Goal: Communication & Community: Answer question/provide support

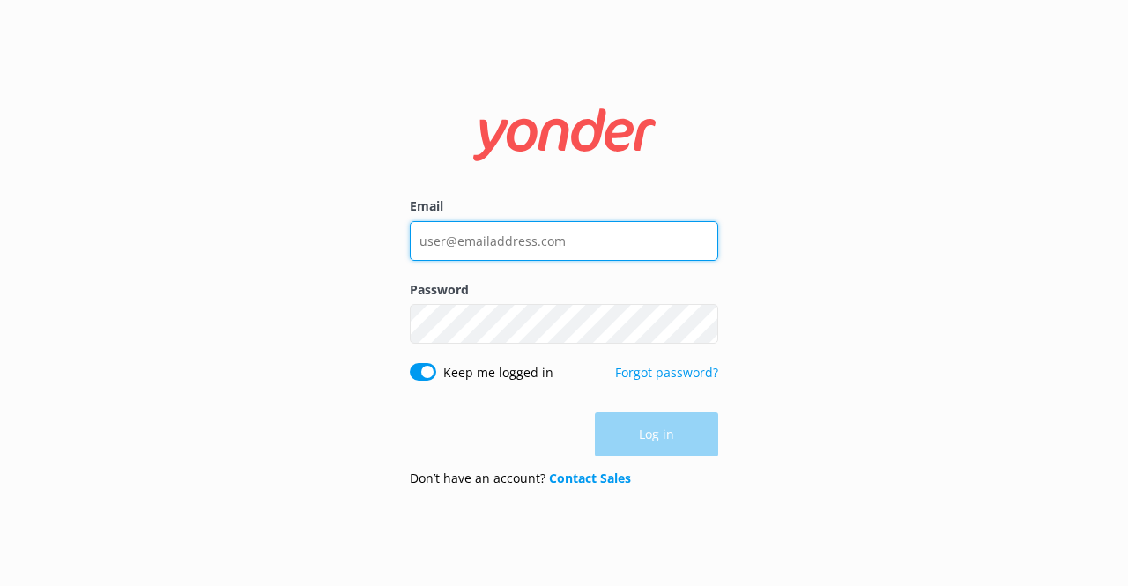
type input "[EMAIL_ADDRESS][DOMAIN_NAME]"
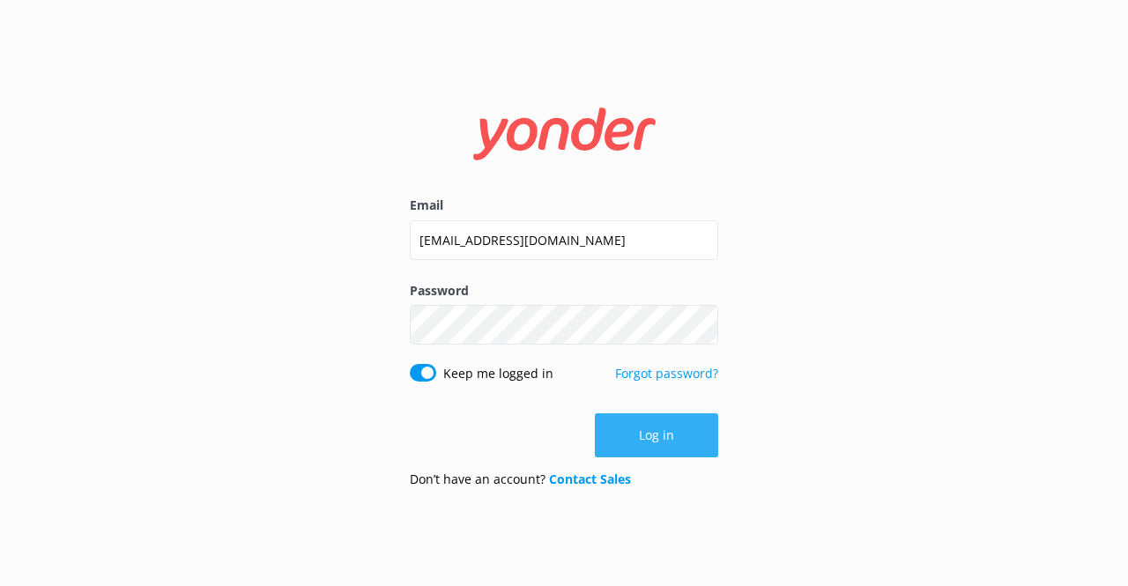
click at [650, 442] on div "Log in" at bounding box center [564, 435] width 308 height 44
click at [650, 440] on button "Log in" at bounding box center [656, 435] width 123 height 44
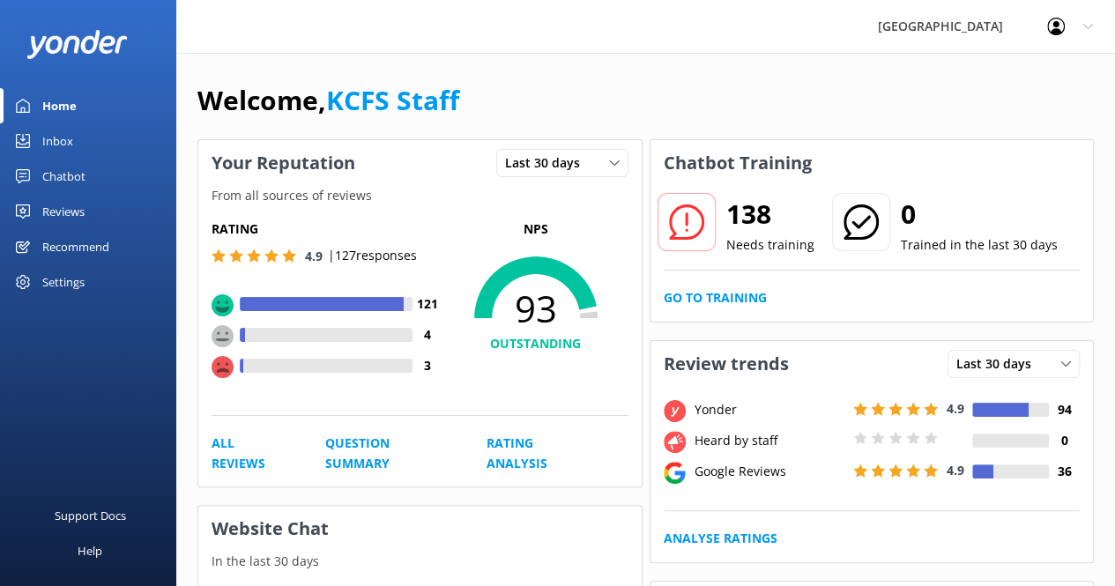
click at [58, 136] on div "Inbox" at bounding box center [57, 140] width 31 height 35
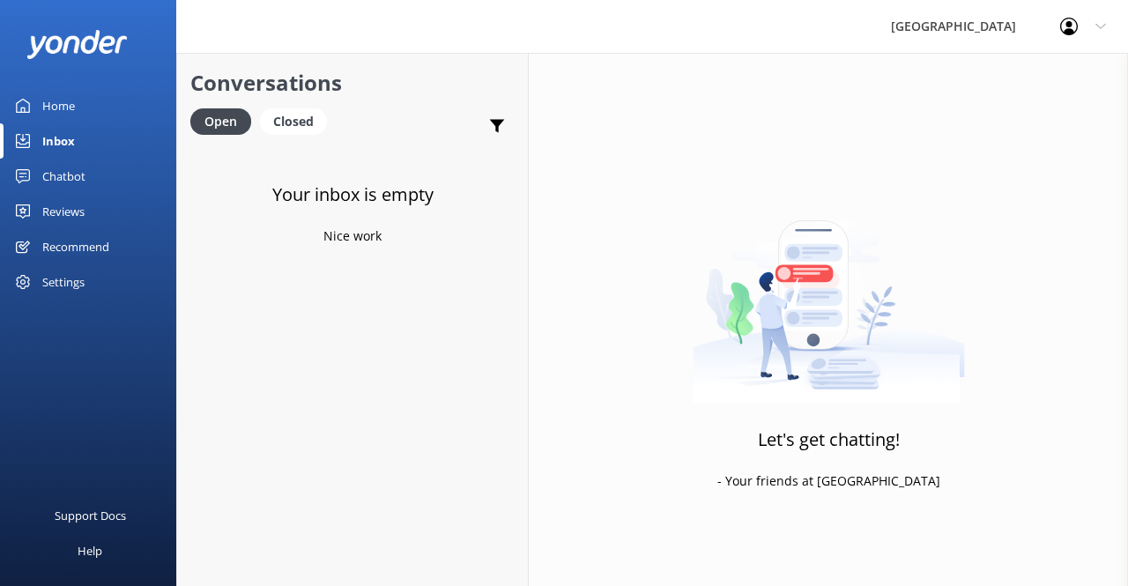
click at [65, 205] on div "Reviews" at bounding box center [63, 211] width 42 height 35
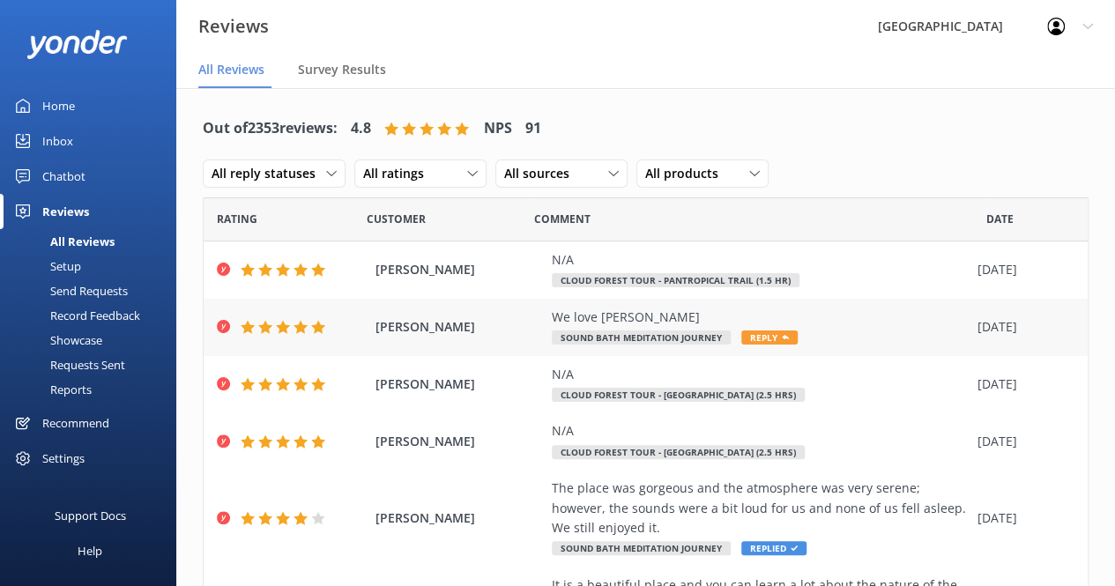
click at [649, 344] on span "Sound Bath Meditation Journey" at bounding box center [641, 337] width 179 height 14
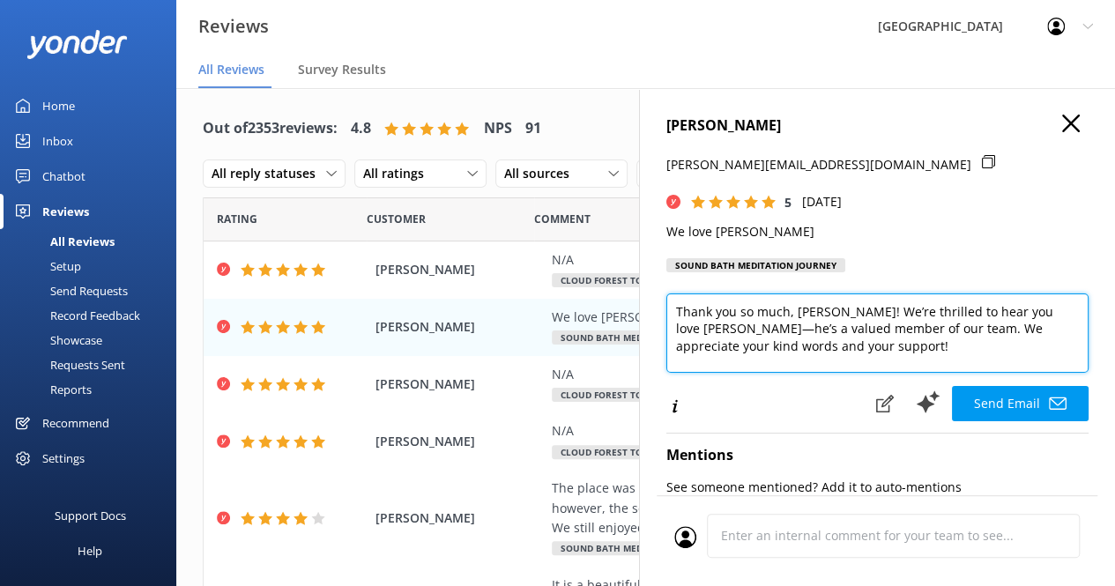
click at [1021, 312] on textarea "Thank you so much, [PERSON_NAME]! We’re thrilled to hear you love [PERSON_NAME]…" at bounding box center [877, 332] width 422 height 79
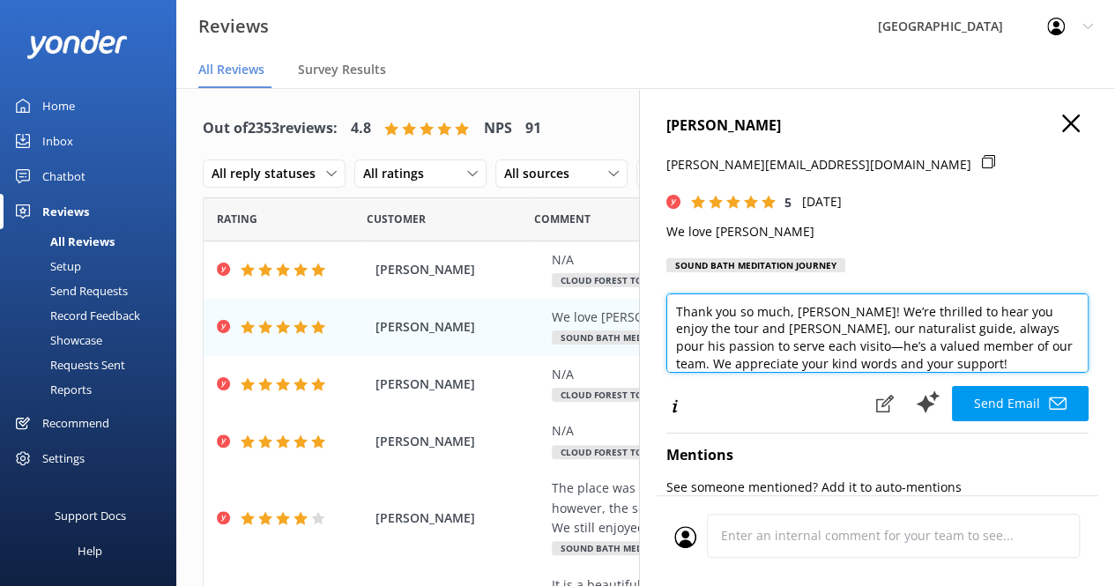
type textarea "Thank you so much, [PERSON_NAME]! We’re thrilled to hear you enjoy the tour and…"
click at [941, 366] on textarea "Thank you so much, [PERSON_NAME]! We’re thrilled to hear you enjoy the tour and…" at bounding box center [877, 332] width 422 height 79
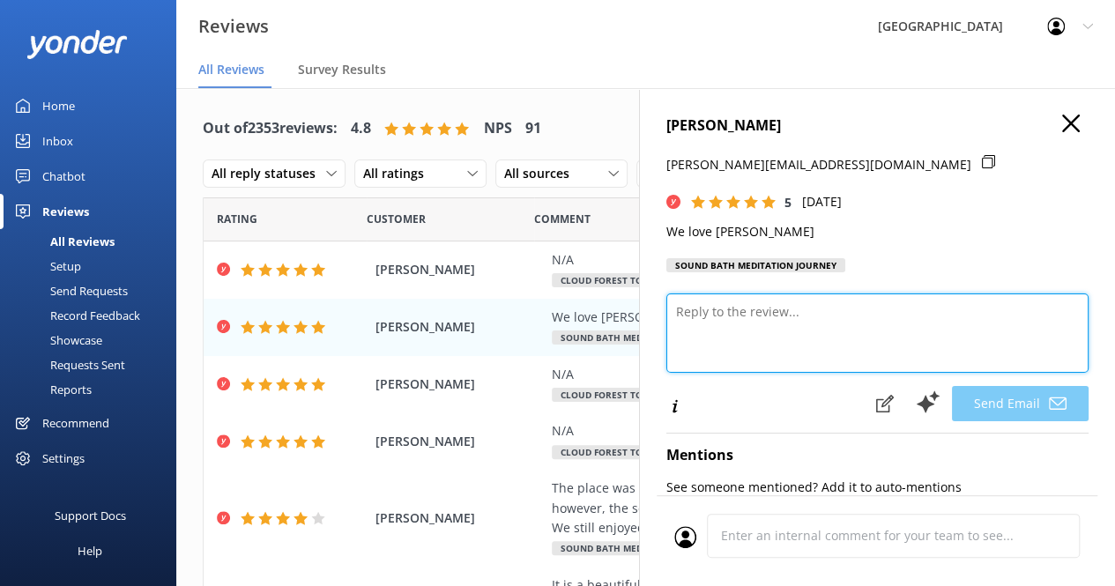
paste textarea "Thank you so much, [PERSON_NAME]! 🌿 We’re delighted to hear you enjoyed the tou…"
click at [691, 330] on textarea at bounding box center [877, 332] width 422 height 79
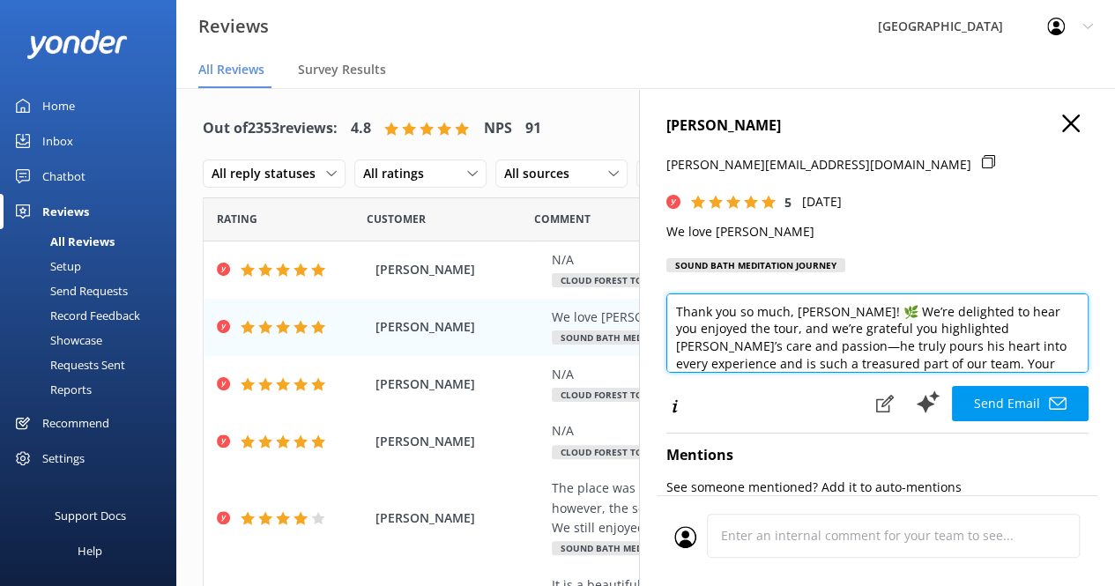
click at [870, 304] on textarea "Thank you so much, [PERSON_NAME]! 🌿 We’re delighted to hear you enjoyed the tou…" at bounding box center [877, 332] width 422 height 79
click at [937, 313] on textarea "Thank you so much, [PERSON_NAME]! We’re delighted to hear you enjoyed the tour,…" at bounding box center [877, 332] width 422 height 79
click at [974, 361] on textarea "Thank you so much, [PERSON_NAME]! We’re glad you enjoyed the tour, and we’re gr…" at bounding box center [877, 332] width 422 height 79
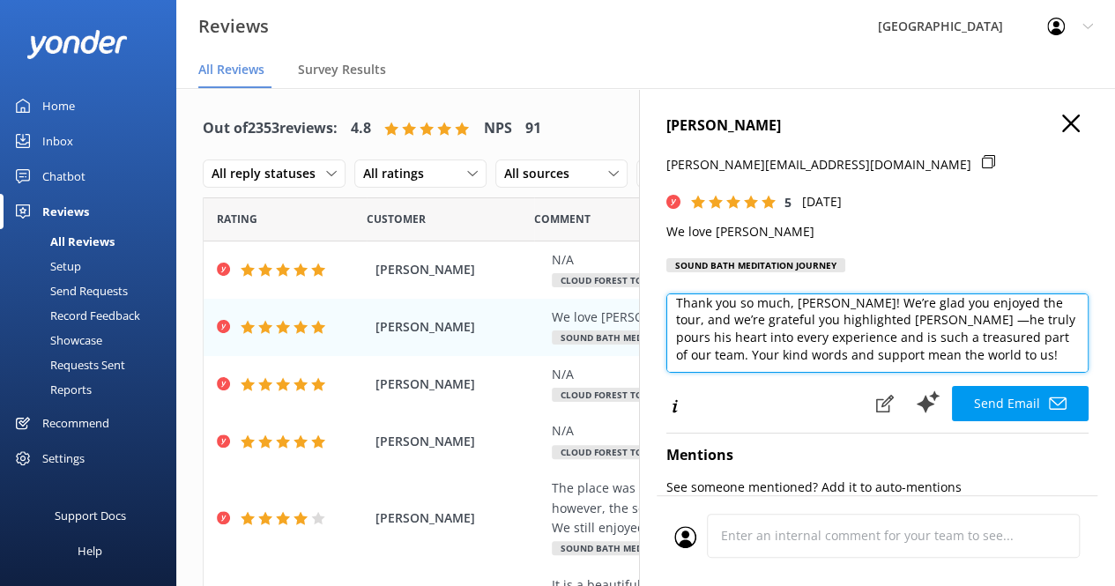
click at [1024, 352] on textarea "Thank you so much, [PERSON_NAME]! We’re glad you enjoyed the tour, and we’re gr…" at bounding box center [877, 332] width 422 height 79
click at [1028, 364] on textarea "Thank you so much, [PERSON_NAME]! We’re glad you enjoyed the tour, and we’re gr…" at bounding box center [877, 332] width 422 height 79
paste textarea "If you like to continue to receive inspiration, we invite you to join our onlin…"
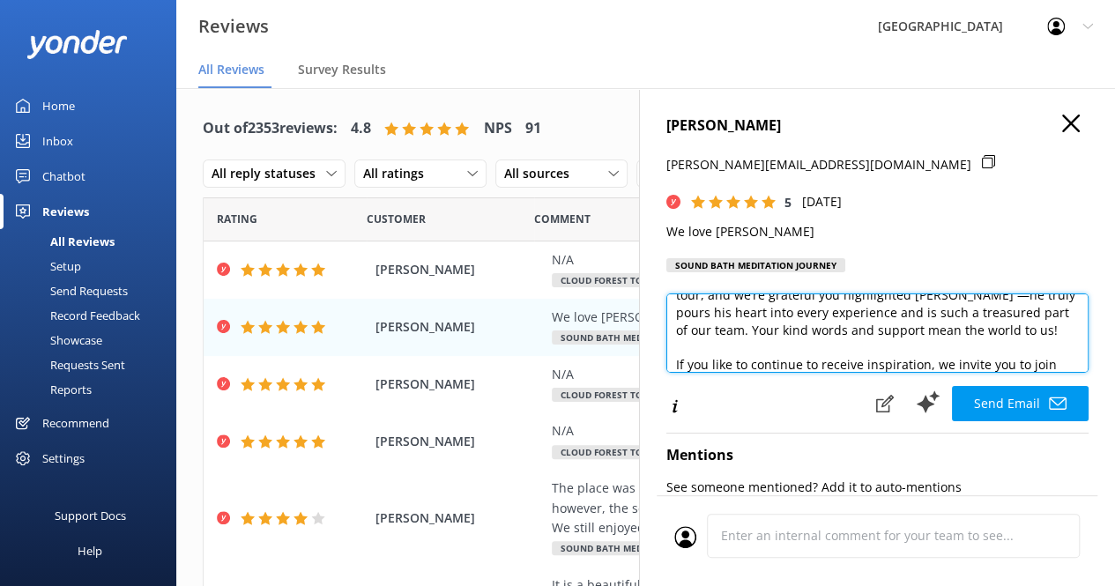
scroll to position [68, 0]
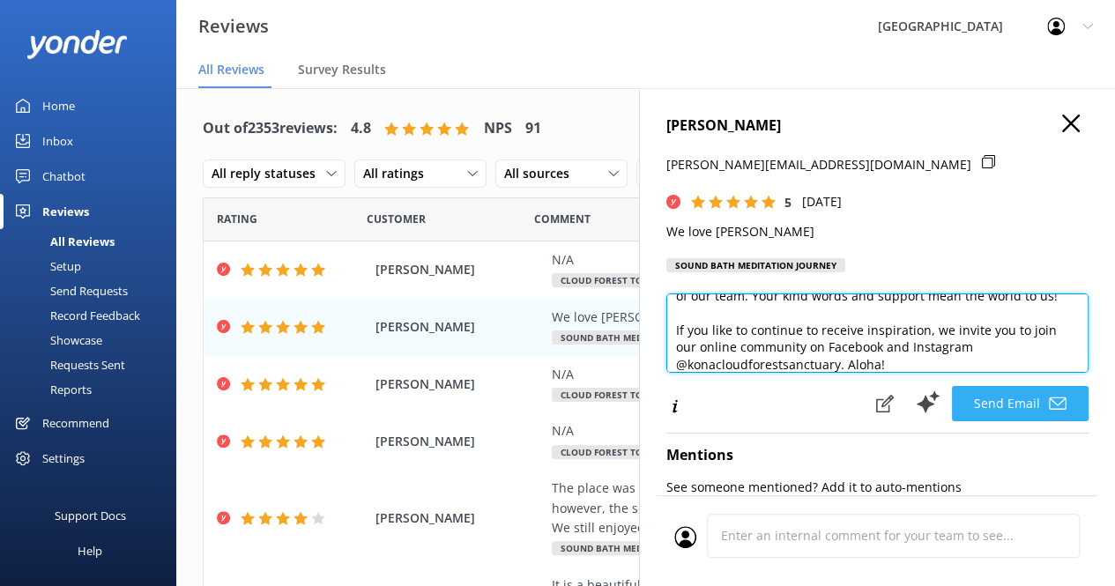
type textarea "Thank you so much, [PERSON_NAME]! We’re glad you enjoyed the tour, and we’re gr…"
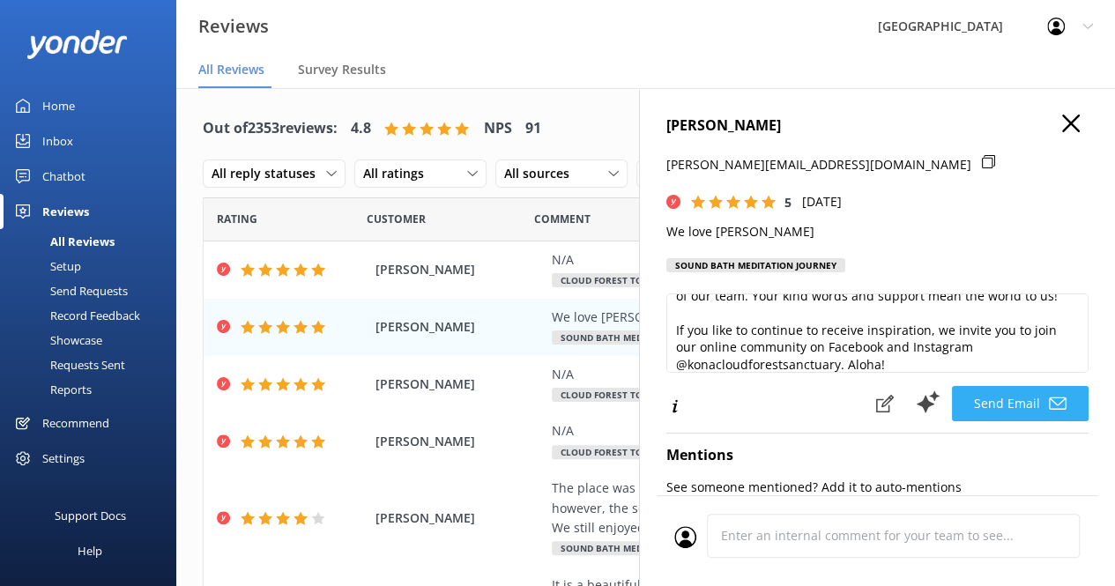
click at [1001, 397] on button "Send Email" at bounding box center [1020, 403] width 137 height 35
